Goal: Obtain resource: Download file/media

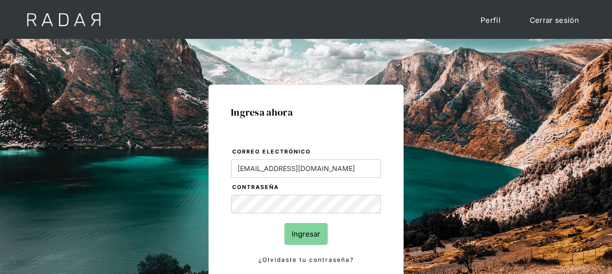
click at [303, 234] on input "Ingresar" at bounding box center [305, 234] width 43 height 22
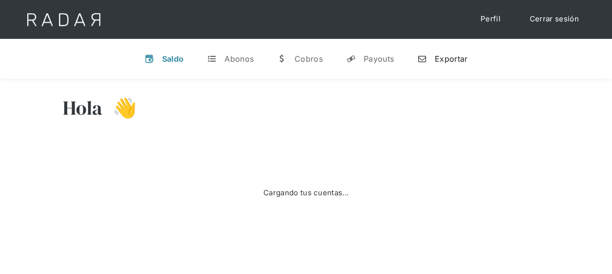
click at [450, 60] on div "Exportar" at bounding box center [450, 59] width 33 height 10
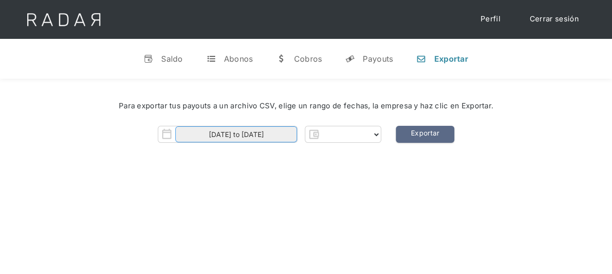
click at [265, 133] on input "[DATE] to [DATE]" at bounding box center [236, 134] width 122 height 16
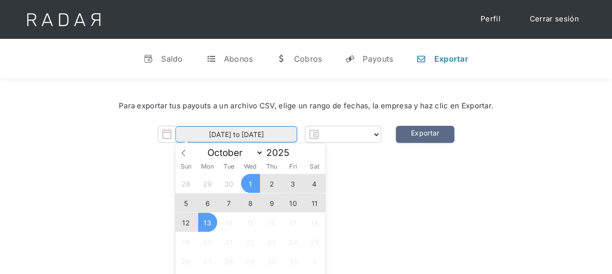
select select "pagsmile"
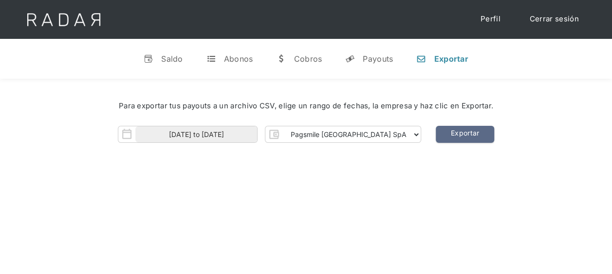
click at [408, 184] on div "Hola Meng 👋 Cargando tus cuentas... Nombre de la empresa • [GEOGRAPHIC_DATA] • …" at bounding box center [306, 216] width 612 height 274
click at [257, 134] on input "[DATE] to [DATE]" at bounding box center [196, 134] width 122 height 16
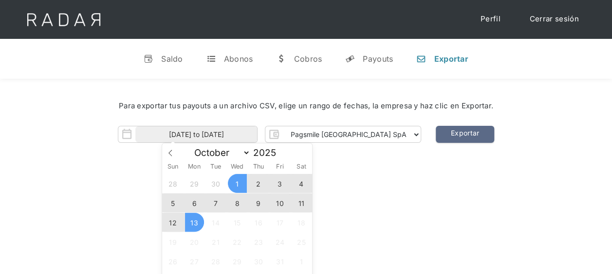
click at [303, 203] on span "11" at bounding box center [300, 203] width 19 height 19
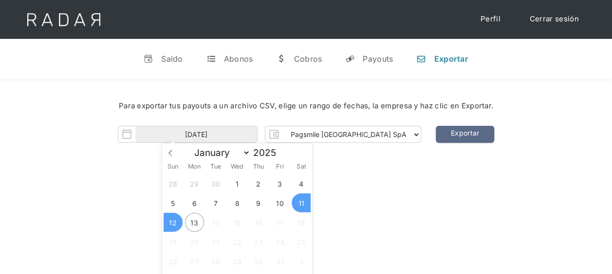
click at [173, 225] on span "12" at bounding box center [172, 222] width 19 height 19
type input "[DATE] to [DATE]"
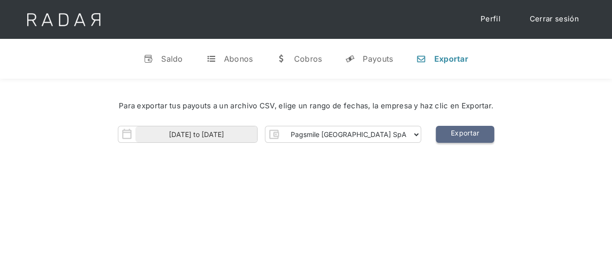
click at [441, 136] on link "Exportar" at bounding box center [464, 134] width 58 height 17
click at [451, 28] on div "Cerrar sesión Perfil" at bounding box center [306, 19] width 584 height 39
click at [397, 76] on div "v Saldo t Abonos w [GEOGRAPHIC_DATA] y Payouts n Exportar" at bounding box center [306, 59] width 612 height 40
click at [471, 199] on div "Hola Meng 👋 Cargando tus cuentas... Nombre de la empresa • [GEOGRAPHIC_DATA] • …" at bounding box center [306, 216] width 612 height 274
